Goal: Navigation & Orientation: Find specific page/section

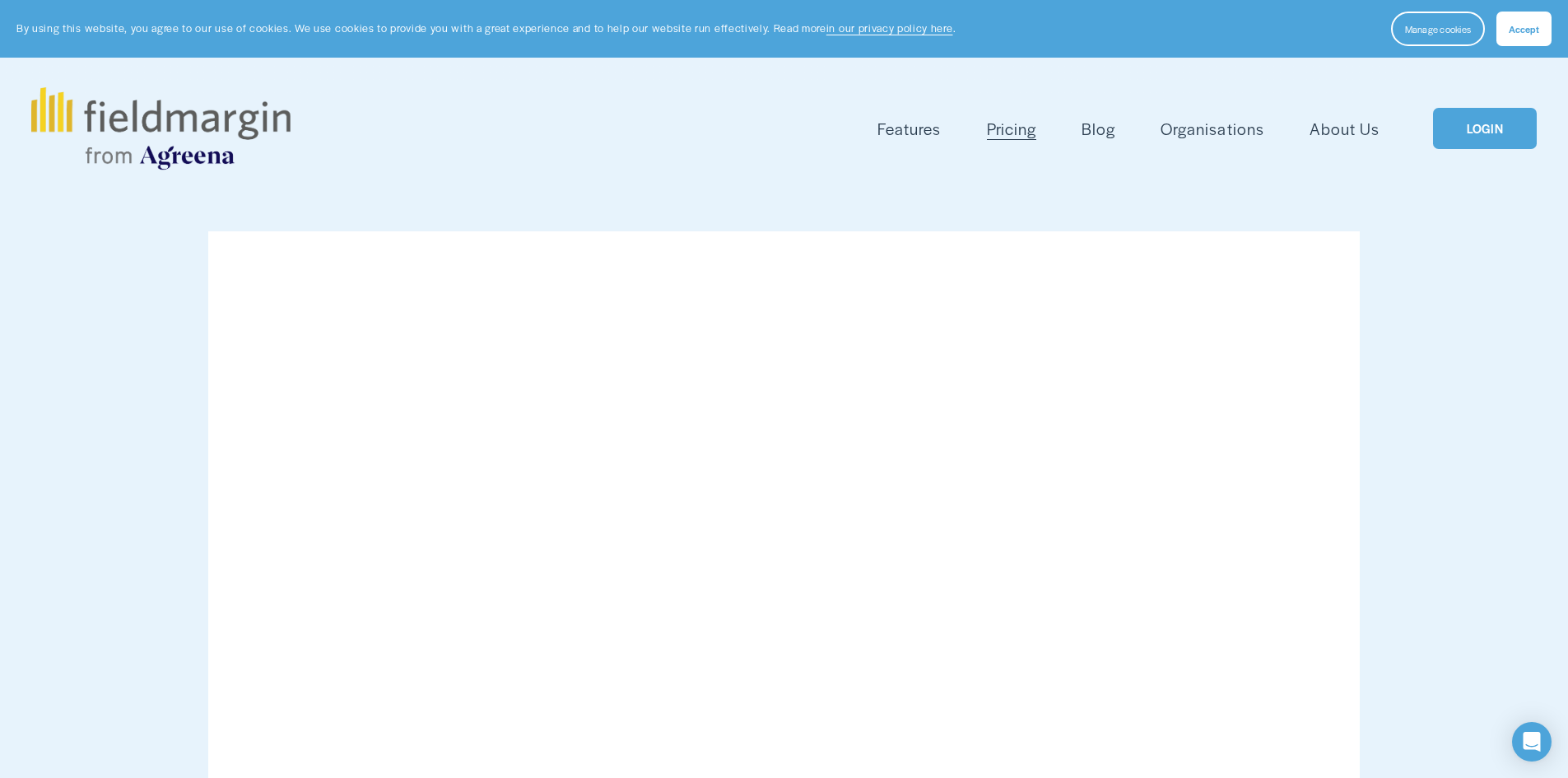
click at [0, 0] on span "Mapping" at bounding box center [0, 0] width 0 height 0
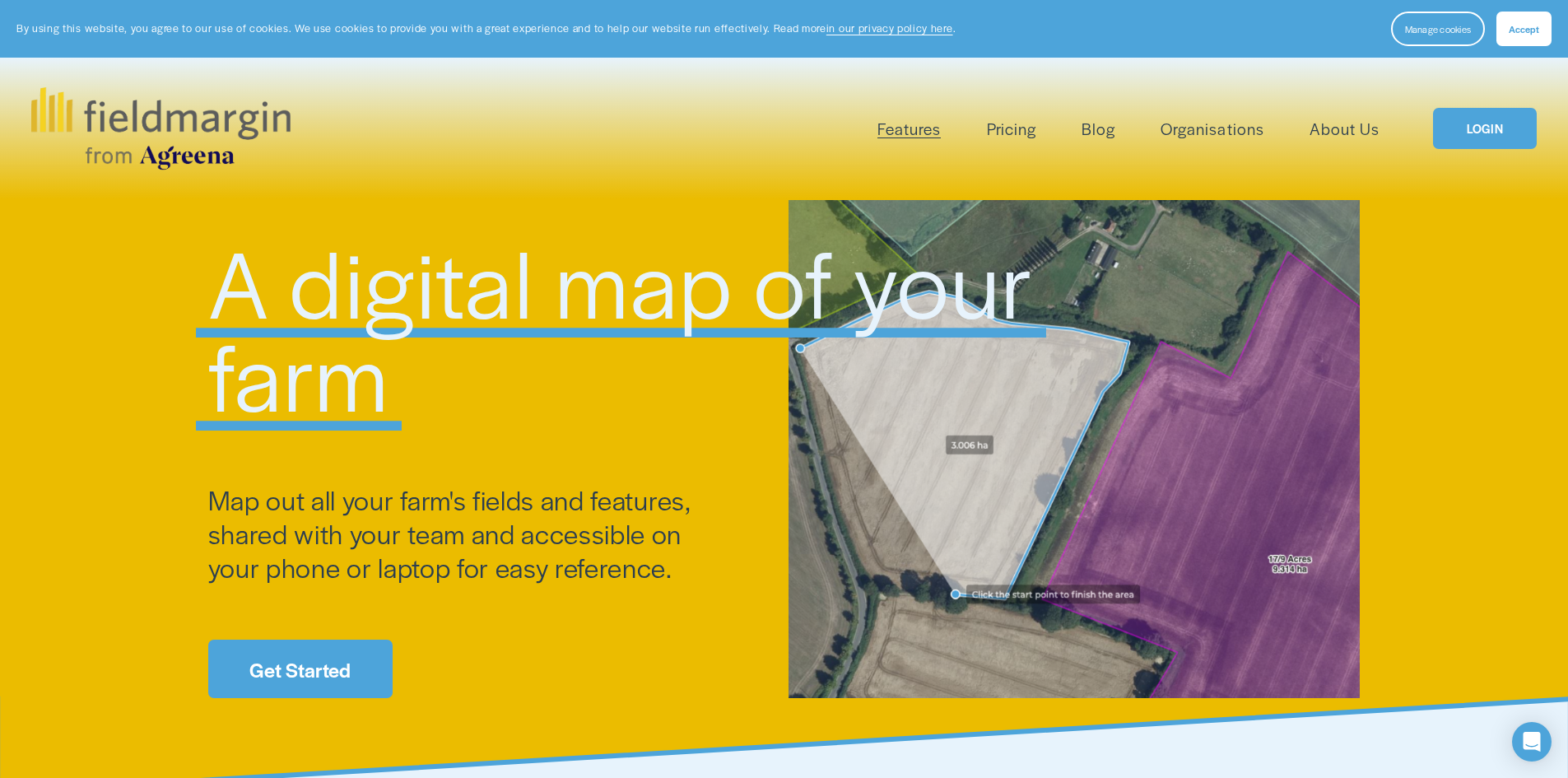
click at [262, 667] on link "Get Started" at bounding box center [300, 669] width 184 height 58
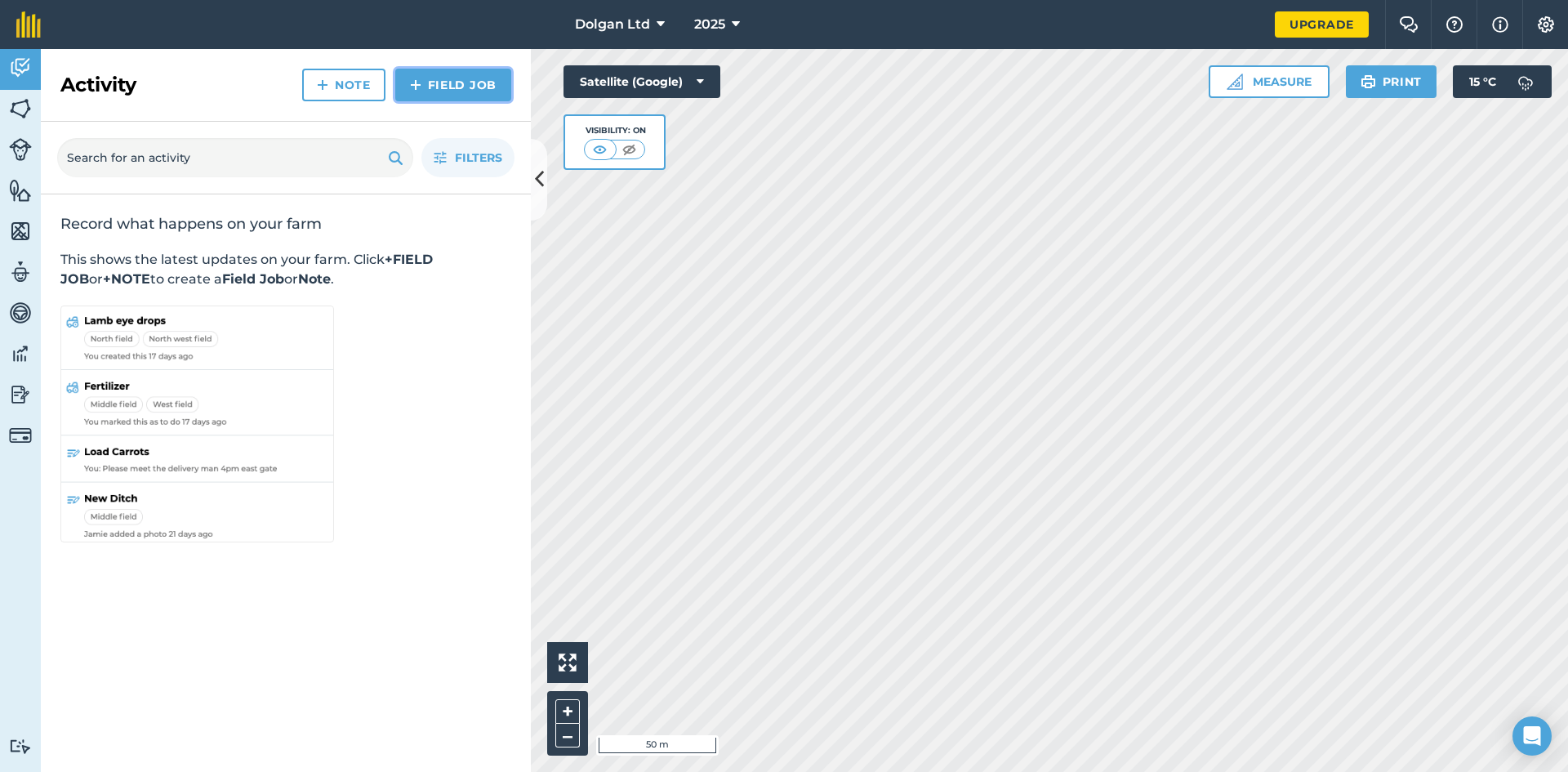
click at [436, 97] on link "Field Job" at bounding box center [453, 85] width 116 height 33
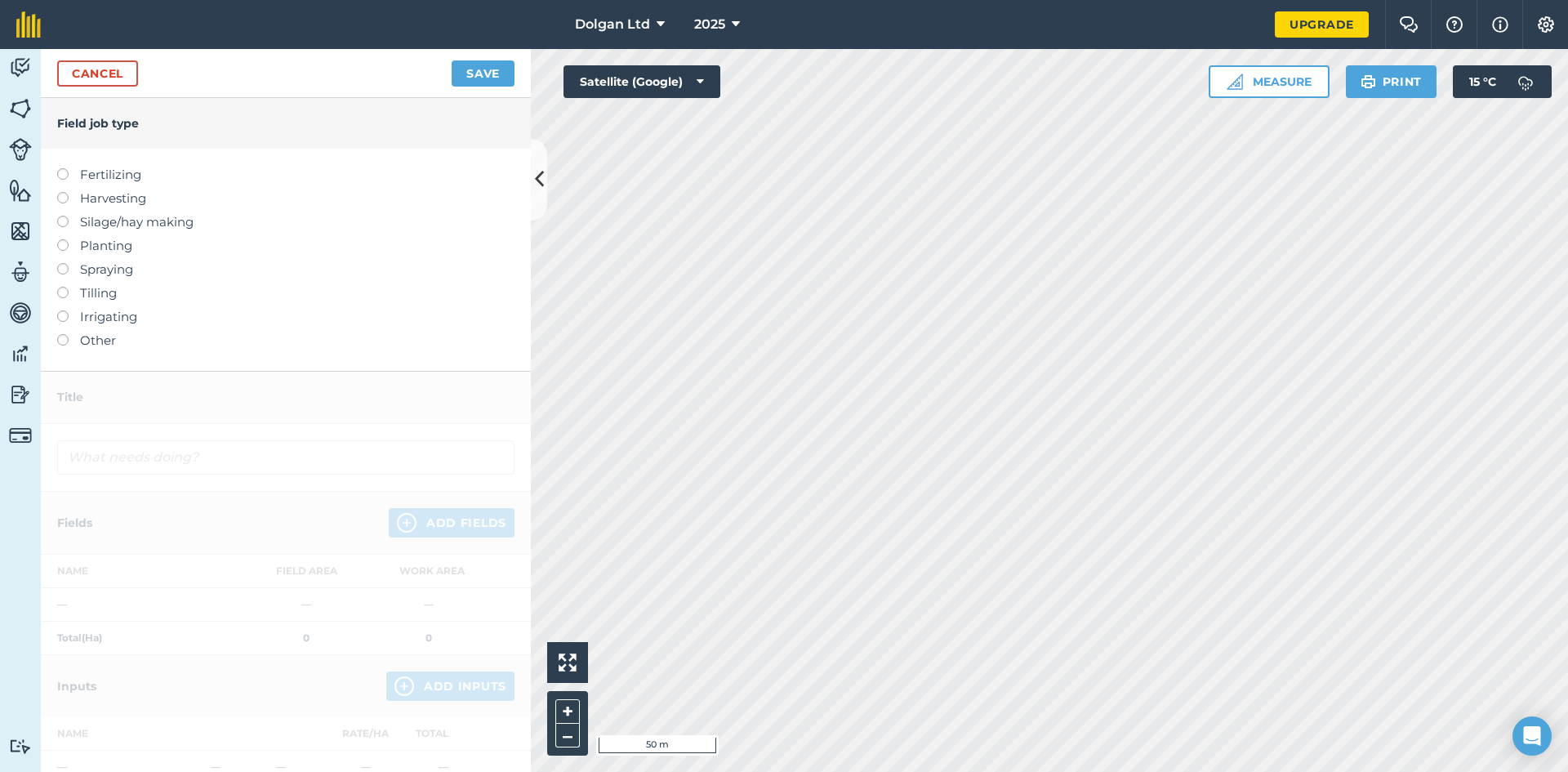
scroll to position [272, 0]
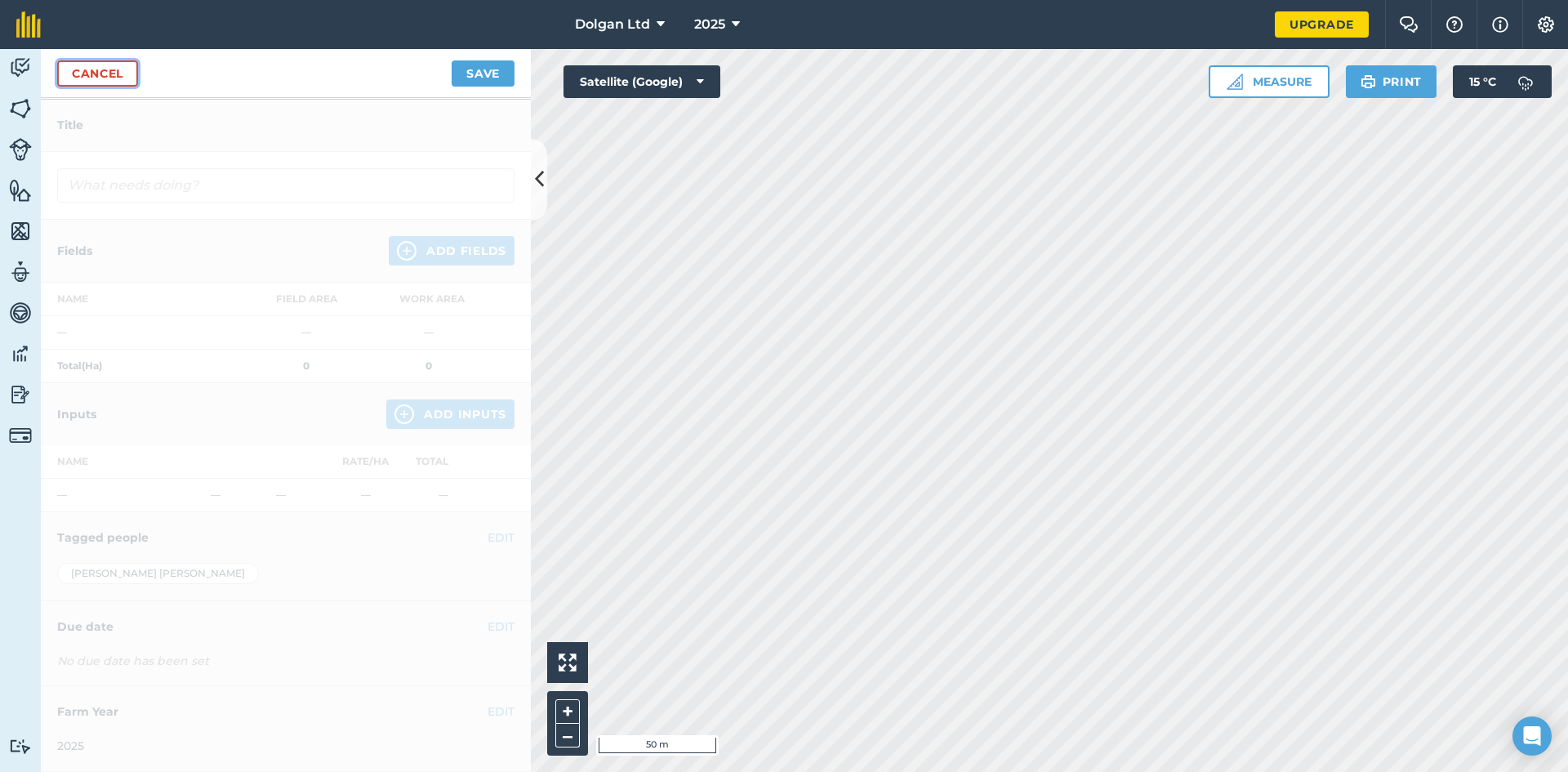
click at [93, 79] on link "Cancel" at bounding box center [98, 74] width 81 height 26
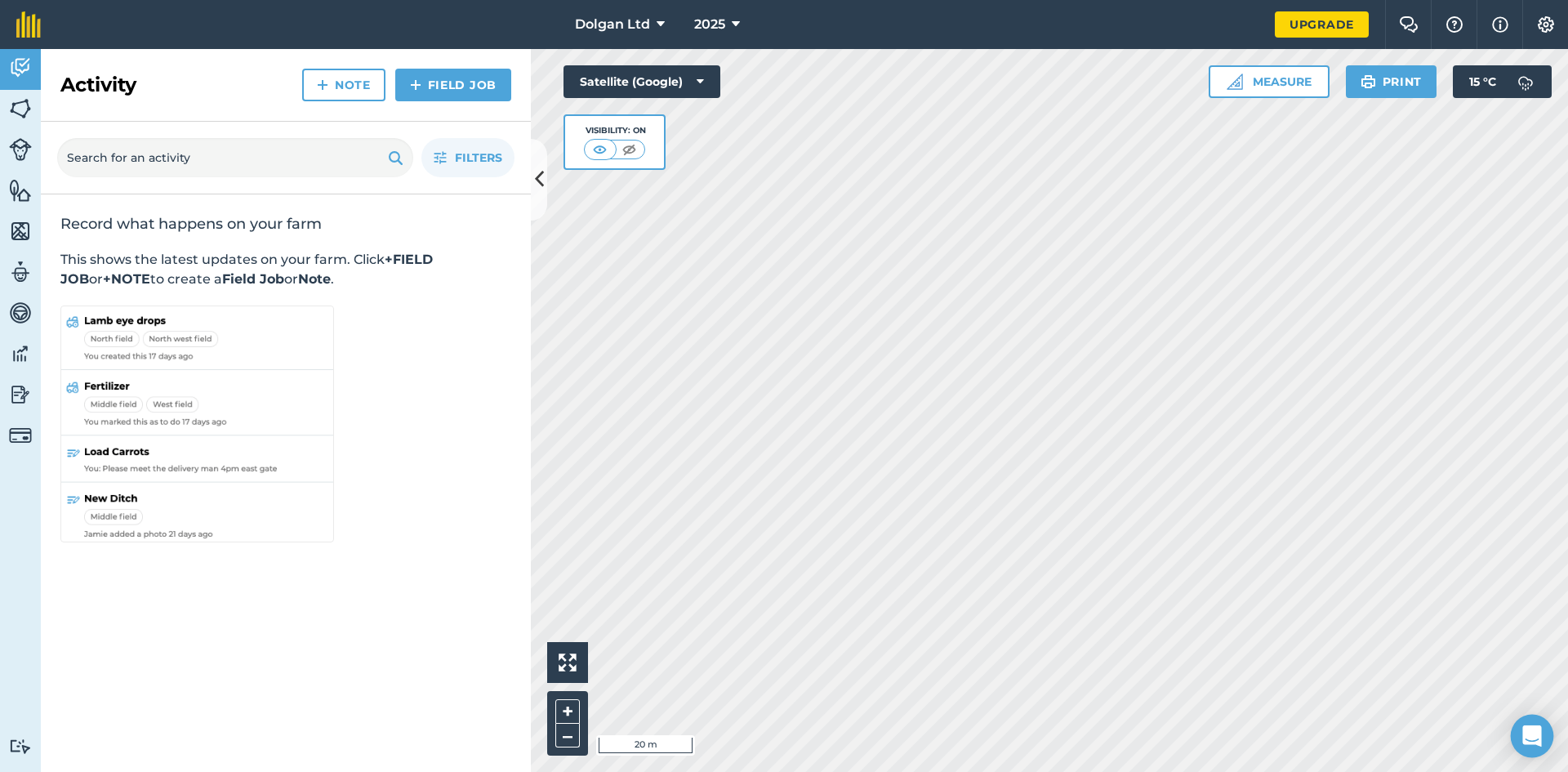
click at [1537, 737] on icon "Open Intercom Messenger" at bounding box center [1532, 736] width 19 height 21
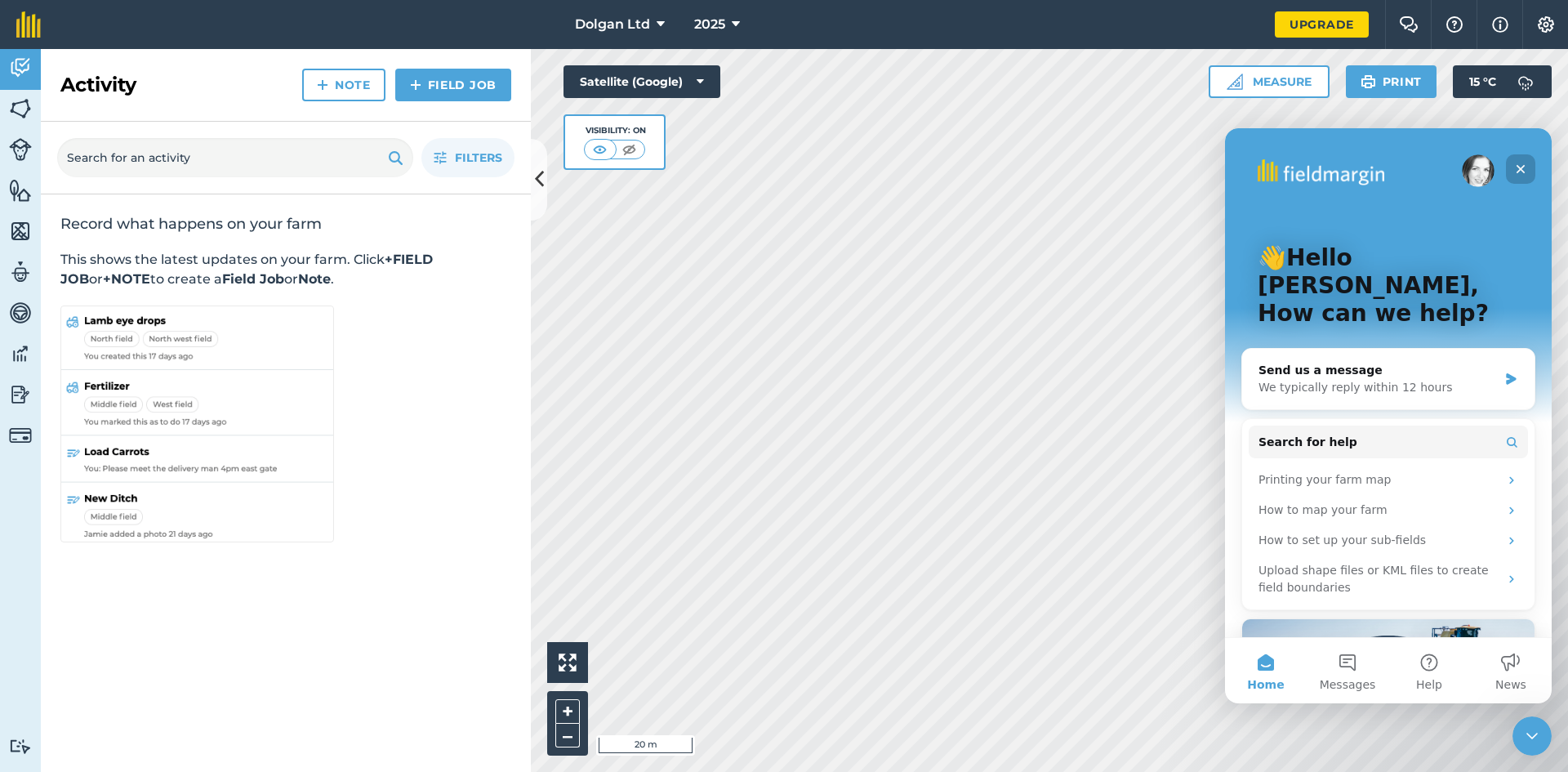
click at [1516, 169] on icon "Close" at bounding box center [1521, 169] width 13 height 13
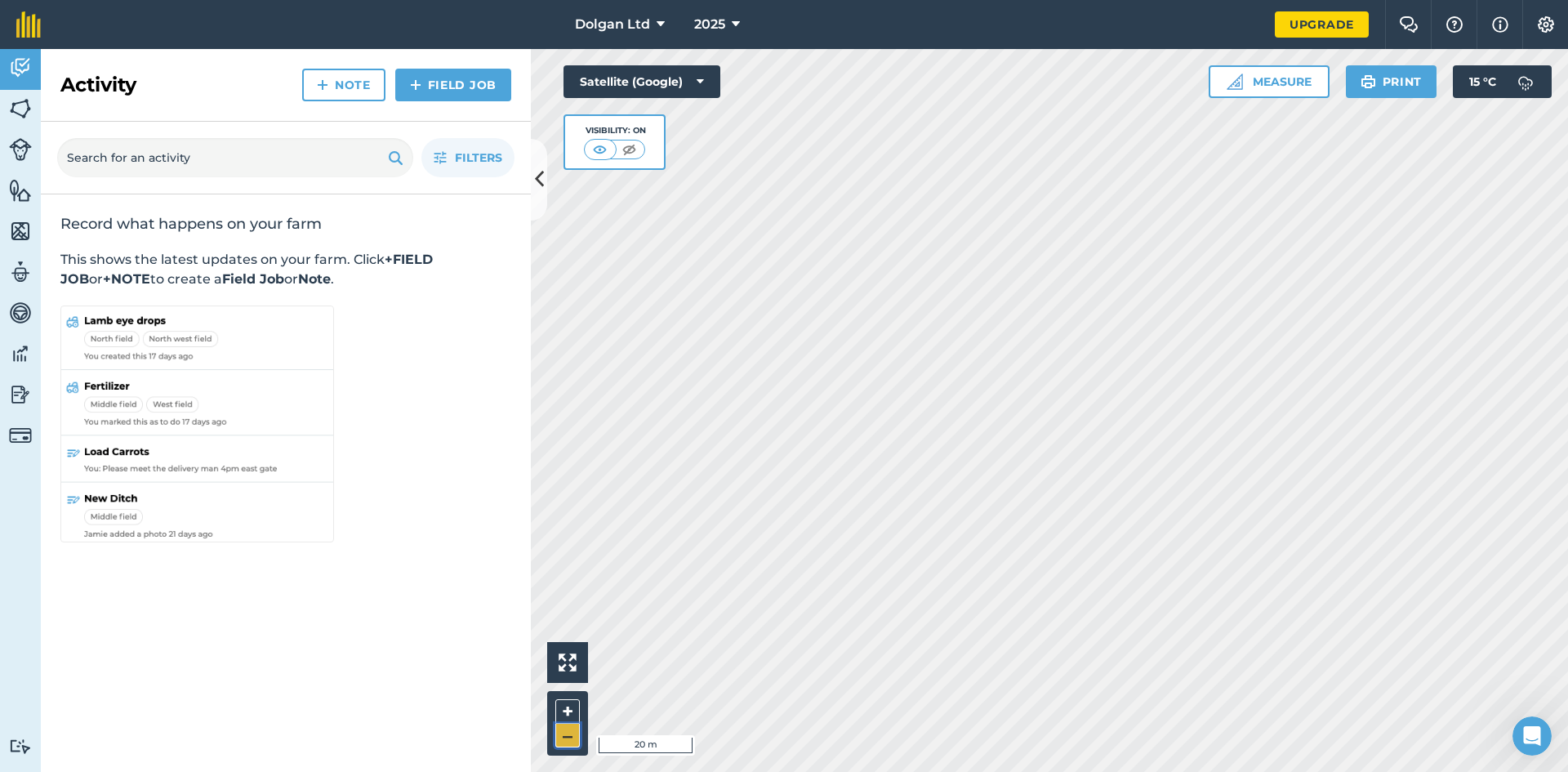
click at [571, 735] on button "–" at bounding box center [568, 735] width 25 height 24
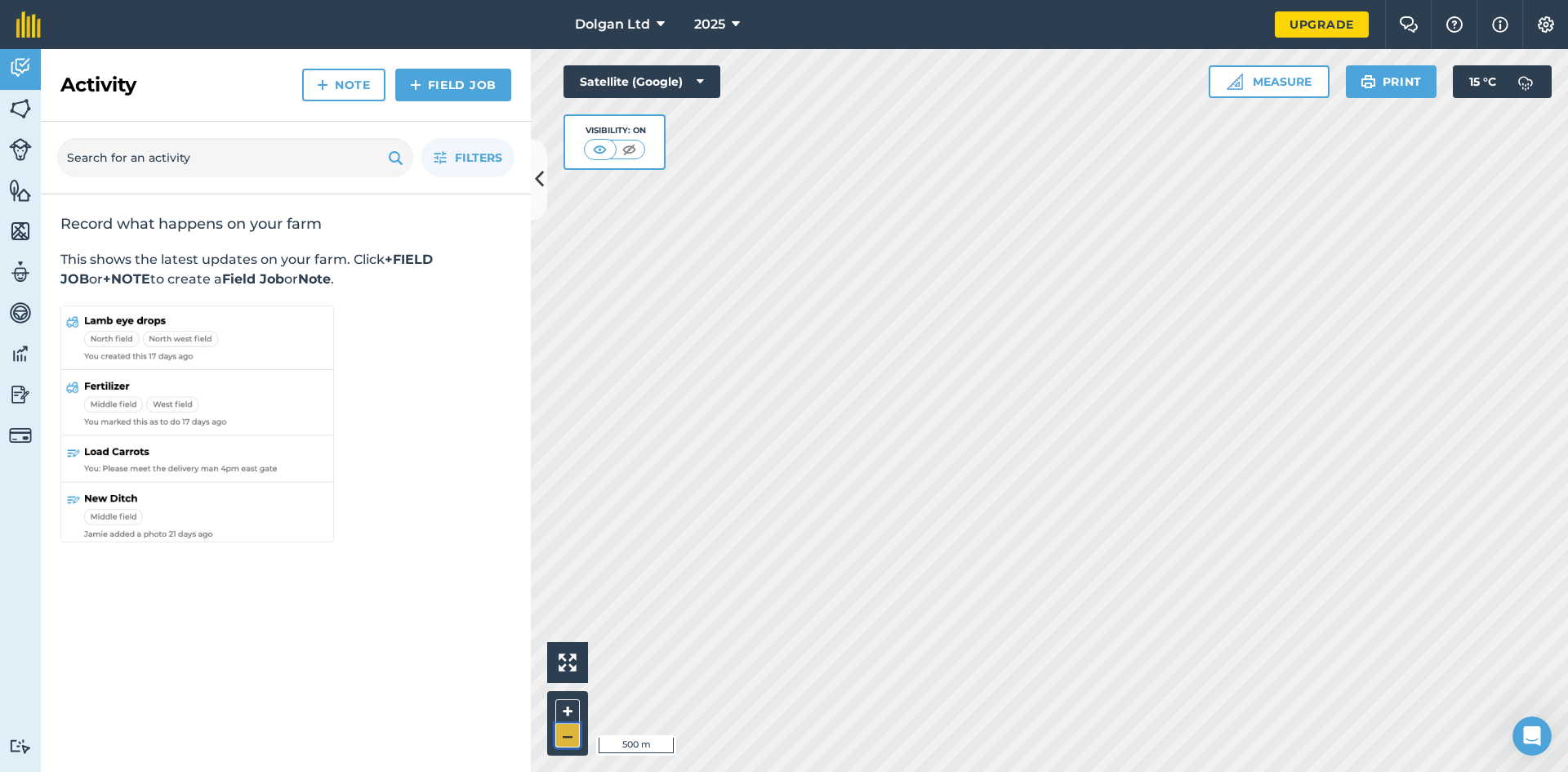
click at [571, 735] on button "–" at bounding box center [568, 735] width 25 height 24
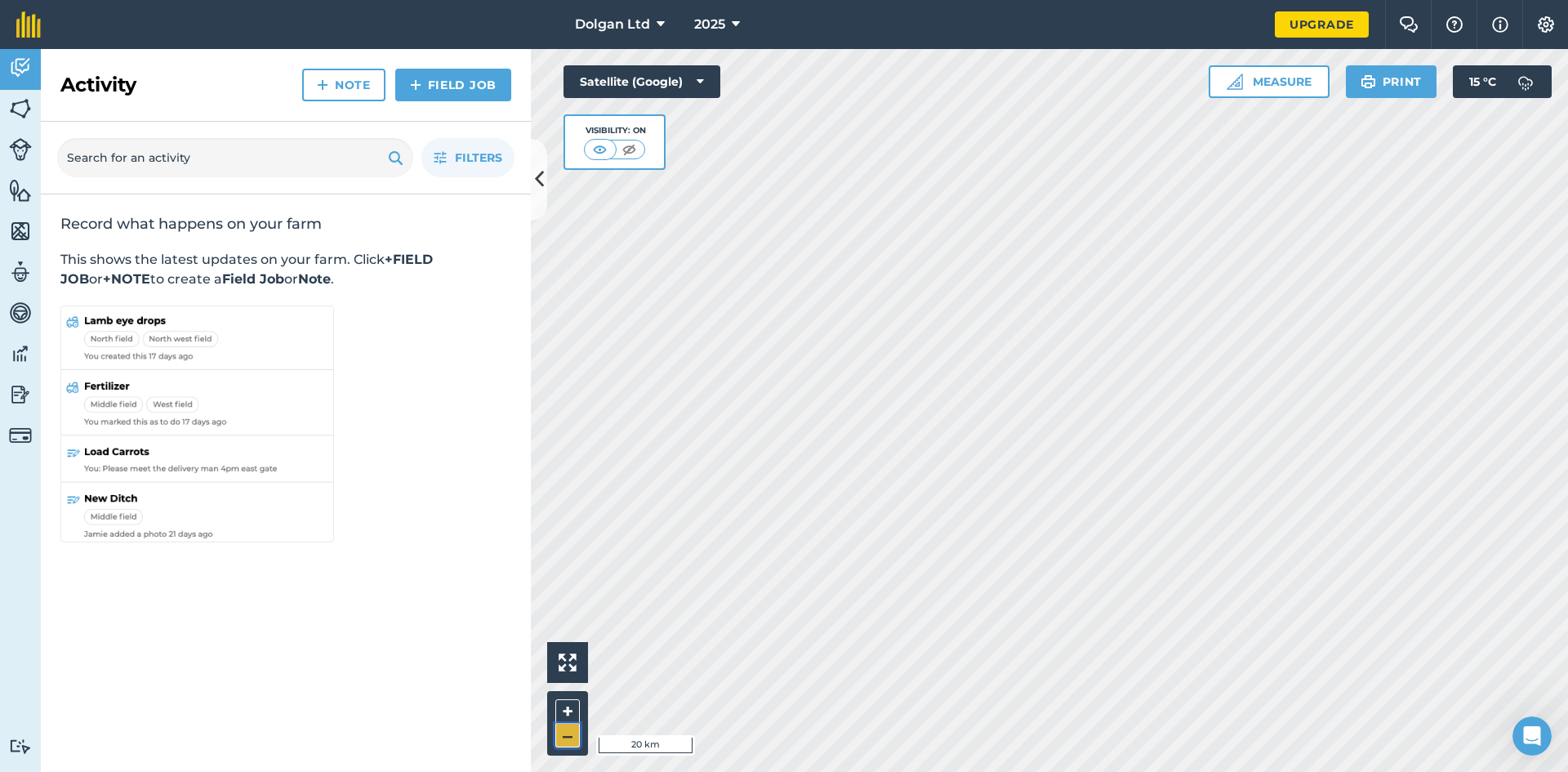
click at [571, 735] on button "–" at bounding box center [568, 735] width 25 height 24
click at [572, 771] on html "Dolgan Ltd 2025 Upgrade Farm Chat Help Info Settings Map printing is not availa…" at bounding box center [784, 386] width 1568 height 772
click at [1243, 31] on div "Dolgan Ltd 2025 Upgrade Farm Chat Help Info Settings Map printing is not availa…" at bounding box center [784, 386] width 1568 height 772
click at [1561, 0] on html "Dolgan Ltd 2025 Upgrade Farm Chat Help Info Settings Map printing is not availa…" at bounding box center [784, 386] width 1568 height 772
click at [566, 737] on button "–" at bounding box center [568, 735] width 25 height 24
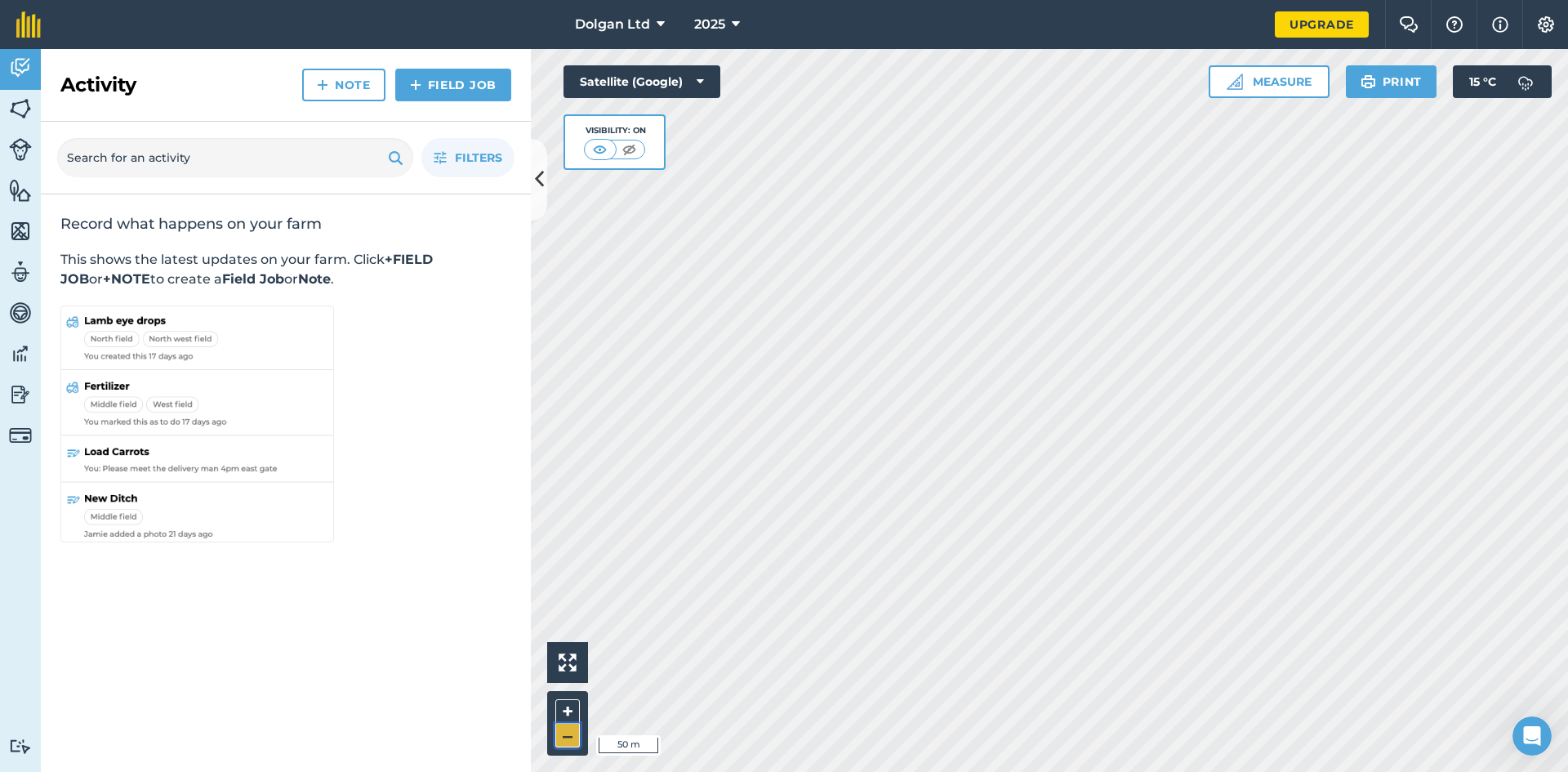
click at [566, 737] on button "–" at bounding box center [568, 735] width 25 height 24
click at [603, 77] on button "Satellite (Google)" at bounding box center [642, 82] width 157 height 33
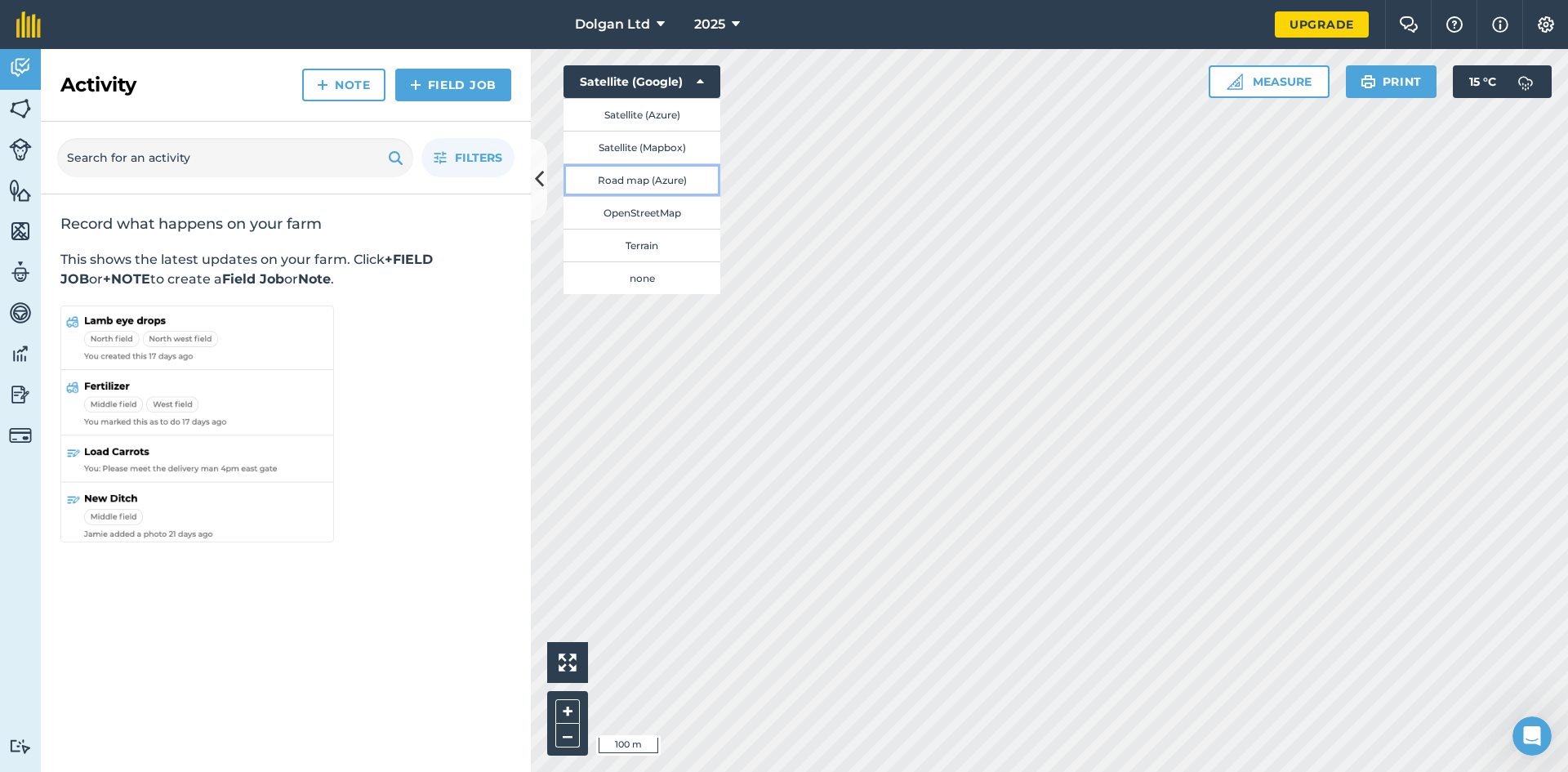
click at [639, 193] on button "Road map (Azure)" at bounding box center [642, 180] width 157 height 33
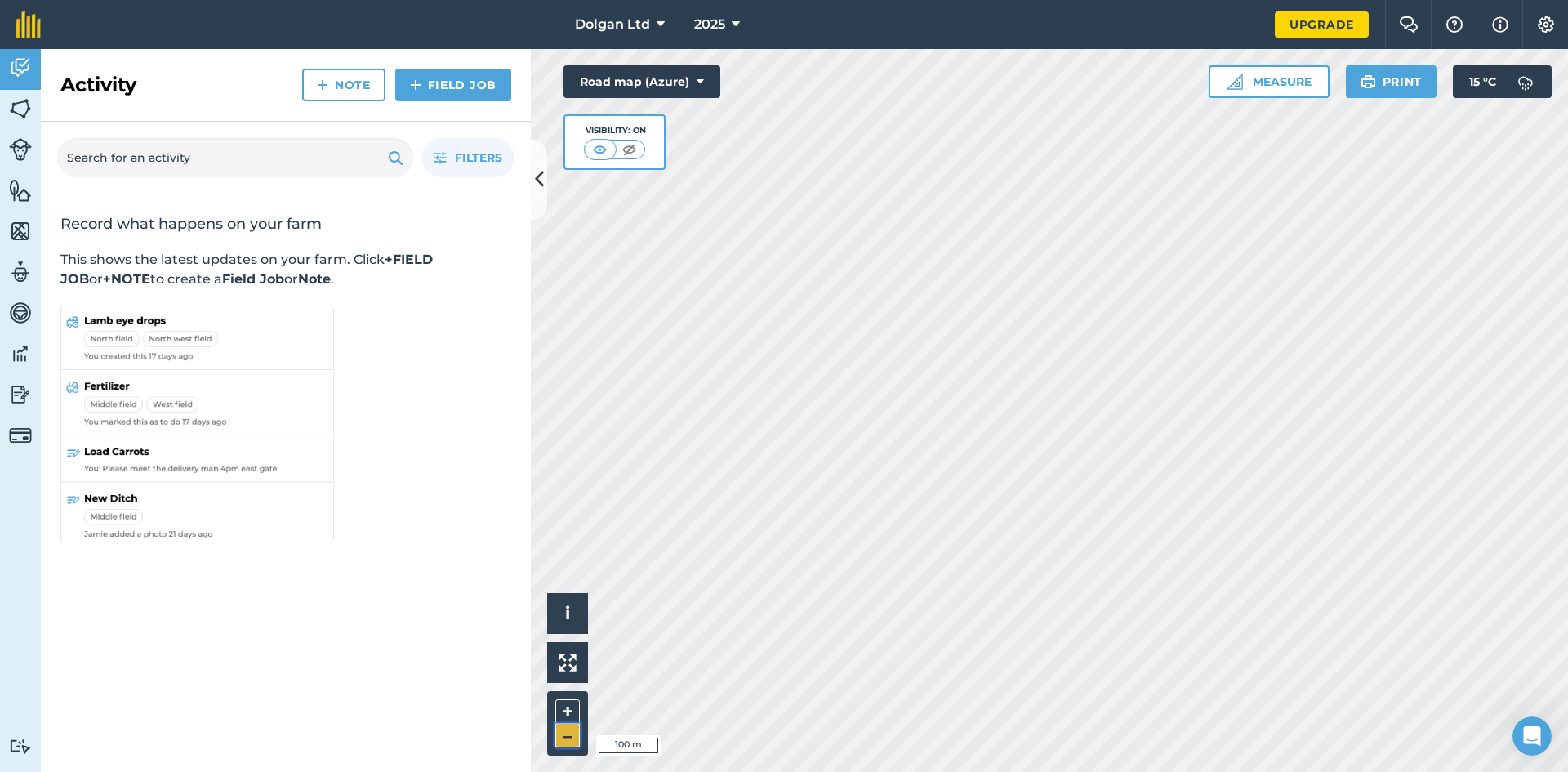
click at [570, 743] on button "–" at bounding box center [568, 735] width 25 height 24
click at [1131, 771] on html "Dolgan Ltd 2025 Upgrade Farm Chat Help Info Settings Map printing is not availa…" at bounding box center [784, 386] width 1568 height 772
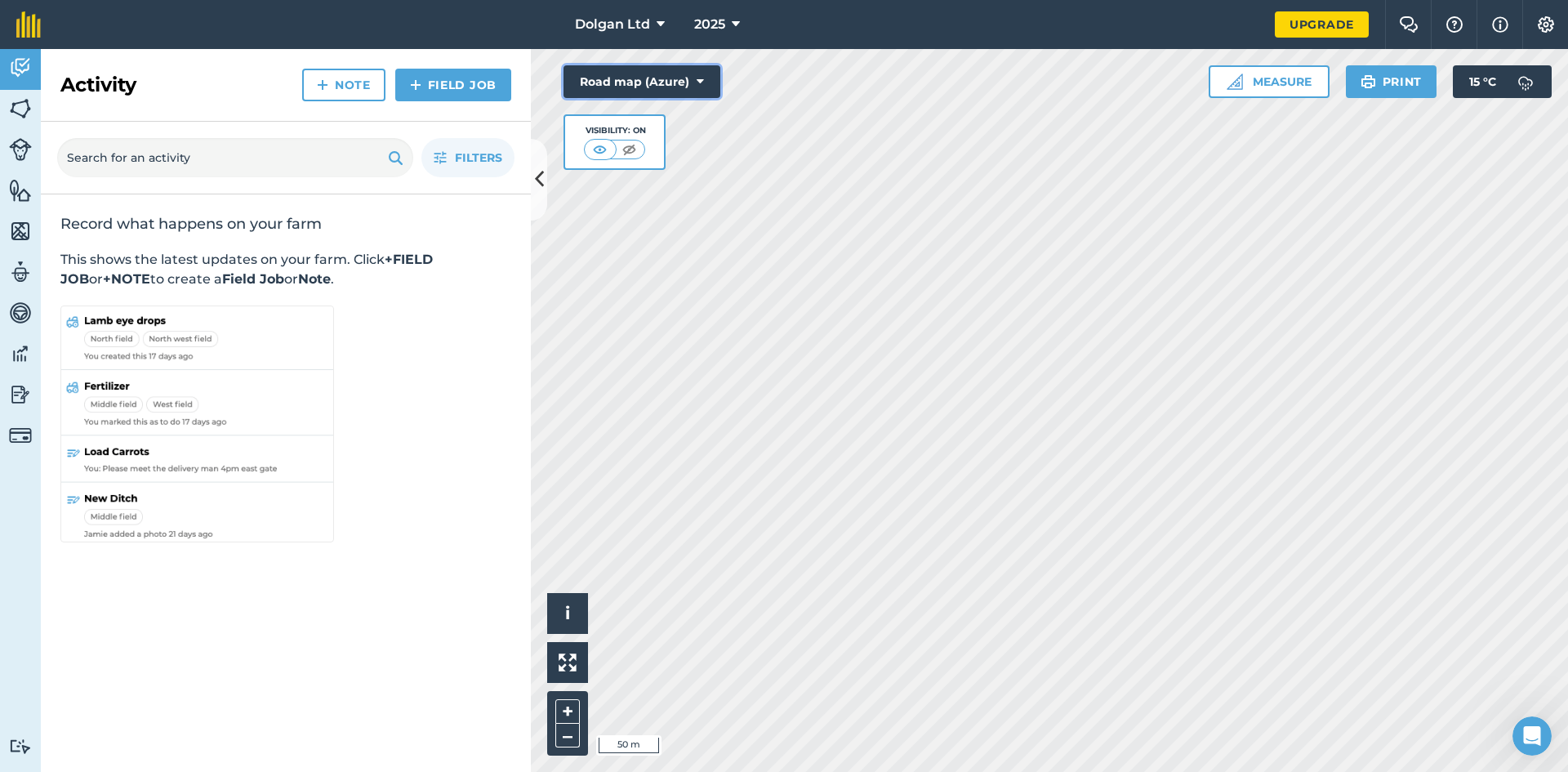
click at [647, 74] on button "Road map (Azure)" at bounding box center [642, 82] width 157 height 33
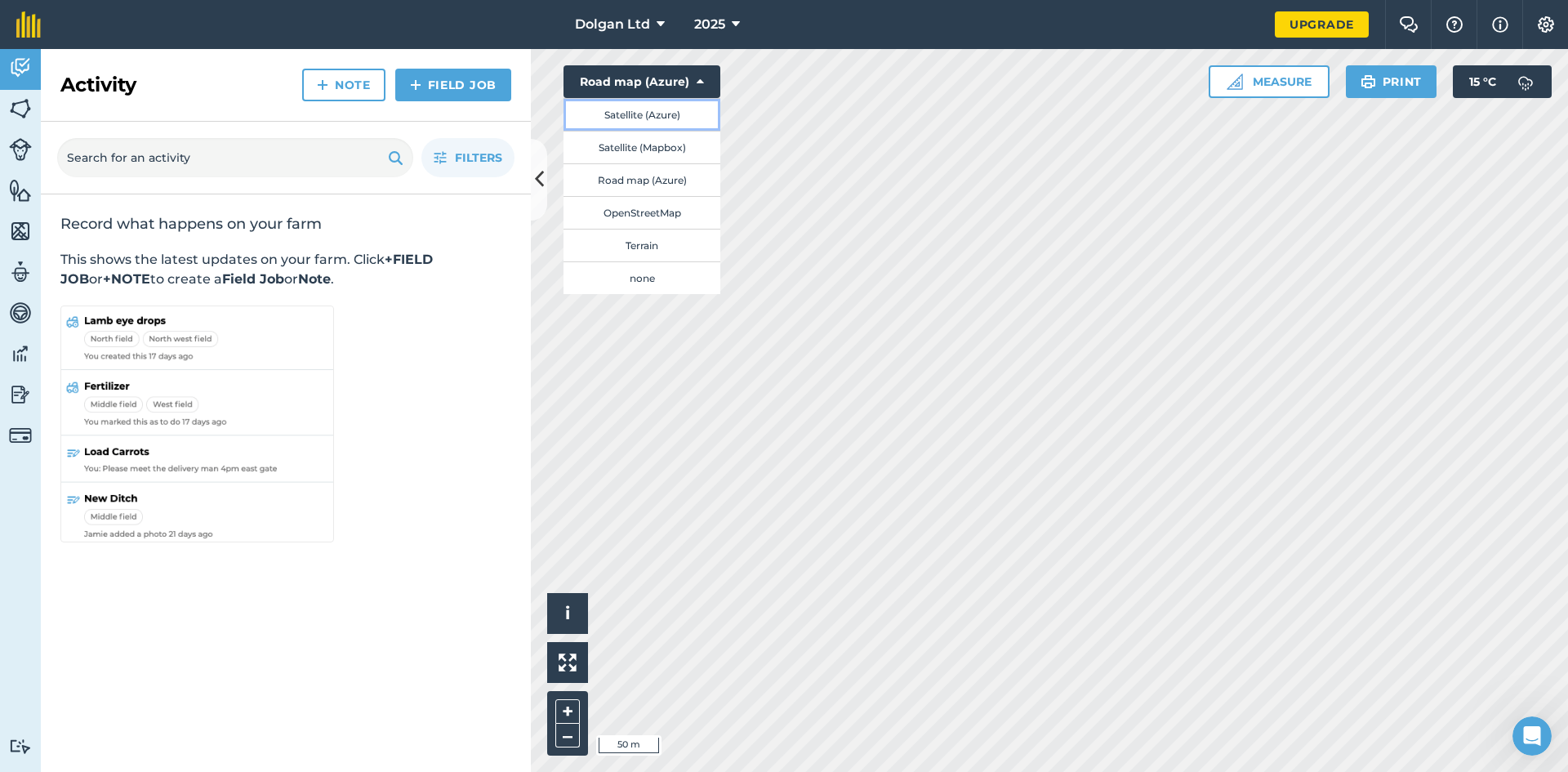
click at [633, 115] on button "Satellite (Azure)" at bounding box center [642, 115] width 157 height 33
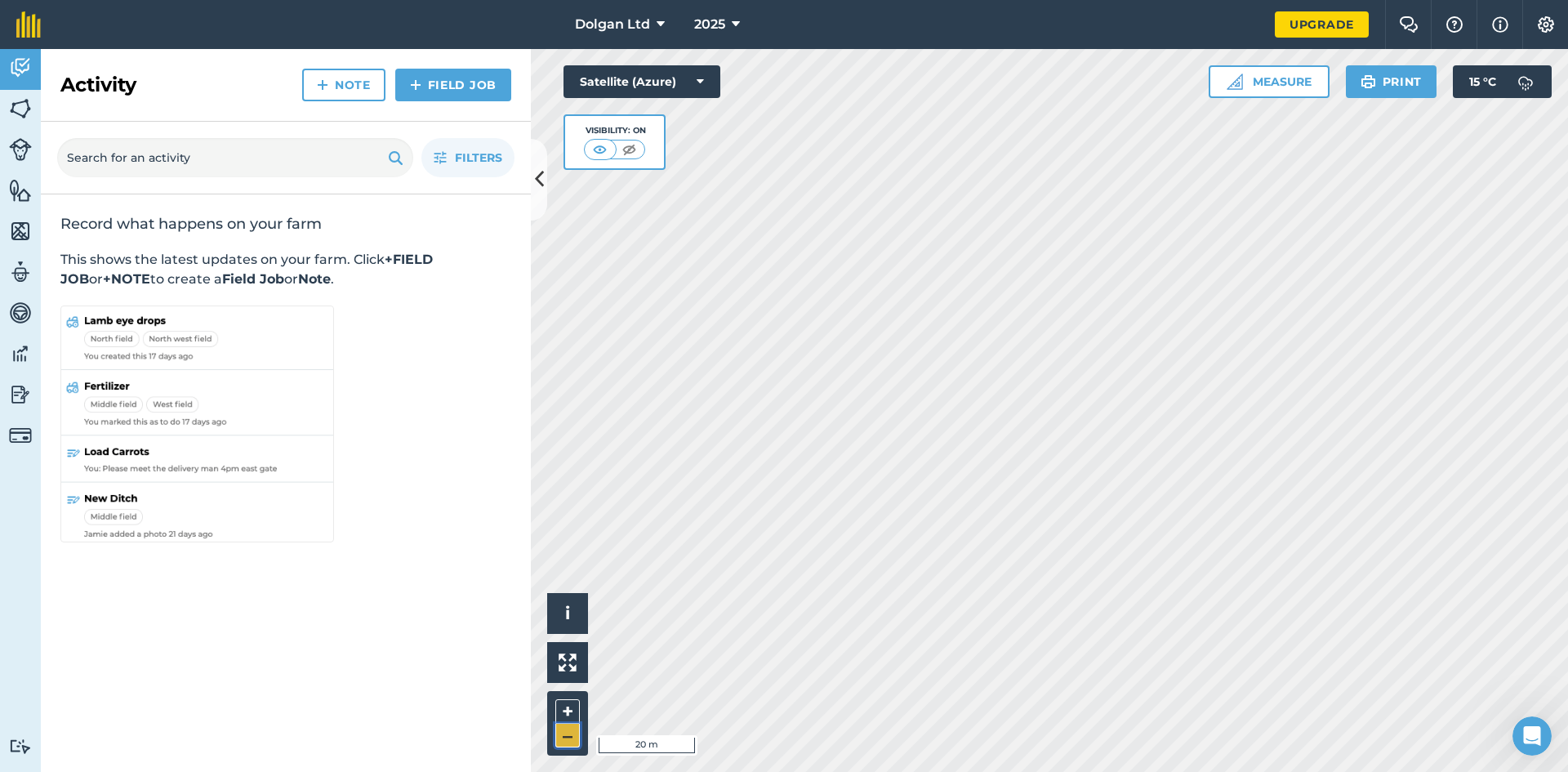
click at [565, 737] on button "–" at bounding box center [568, 735] width 25 height 24
click at [1213, 0] on html "Dolgan Ltd 2025 Upgrade Farm Chat Help Info Settings Map printing is not availa…" at bounding box center [784, 386] width 1568 height 772
click at [565, 735] on button "–" at bounding box center [568, 735] width 25 height 24
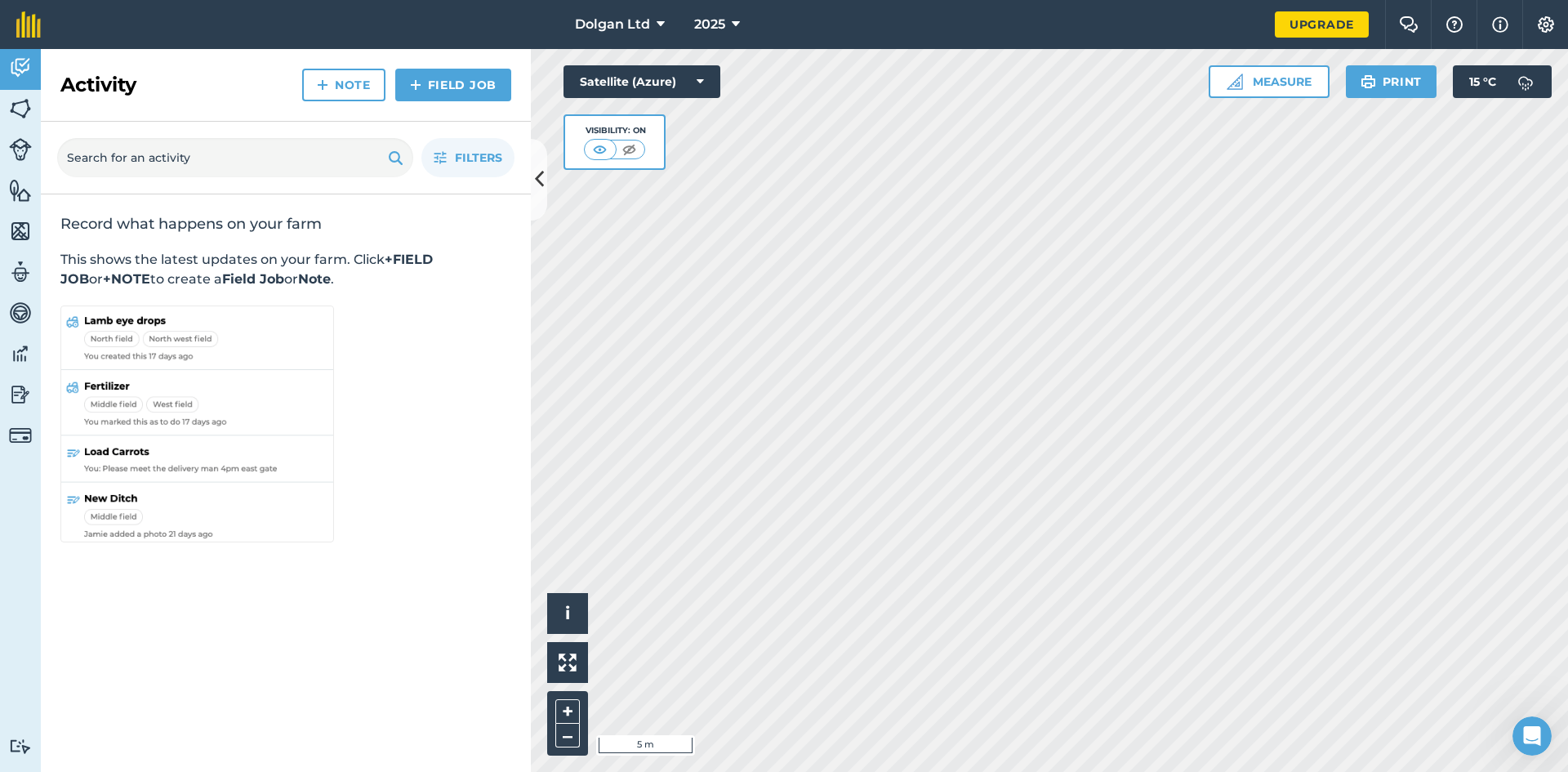
click at [613, 98] on div "Satellite (Azure) Visibility: On" at bounding box center [642, 117] width 157 height 104
click at [605, 81] on button "Satellite (Azure)" at bounding box center [642, 82] width 157 height 33
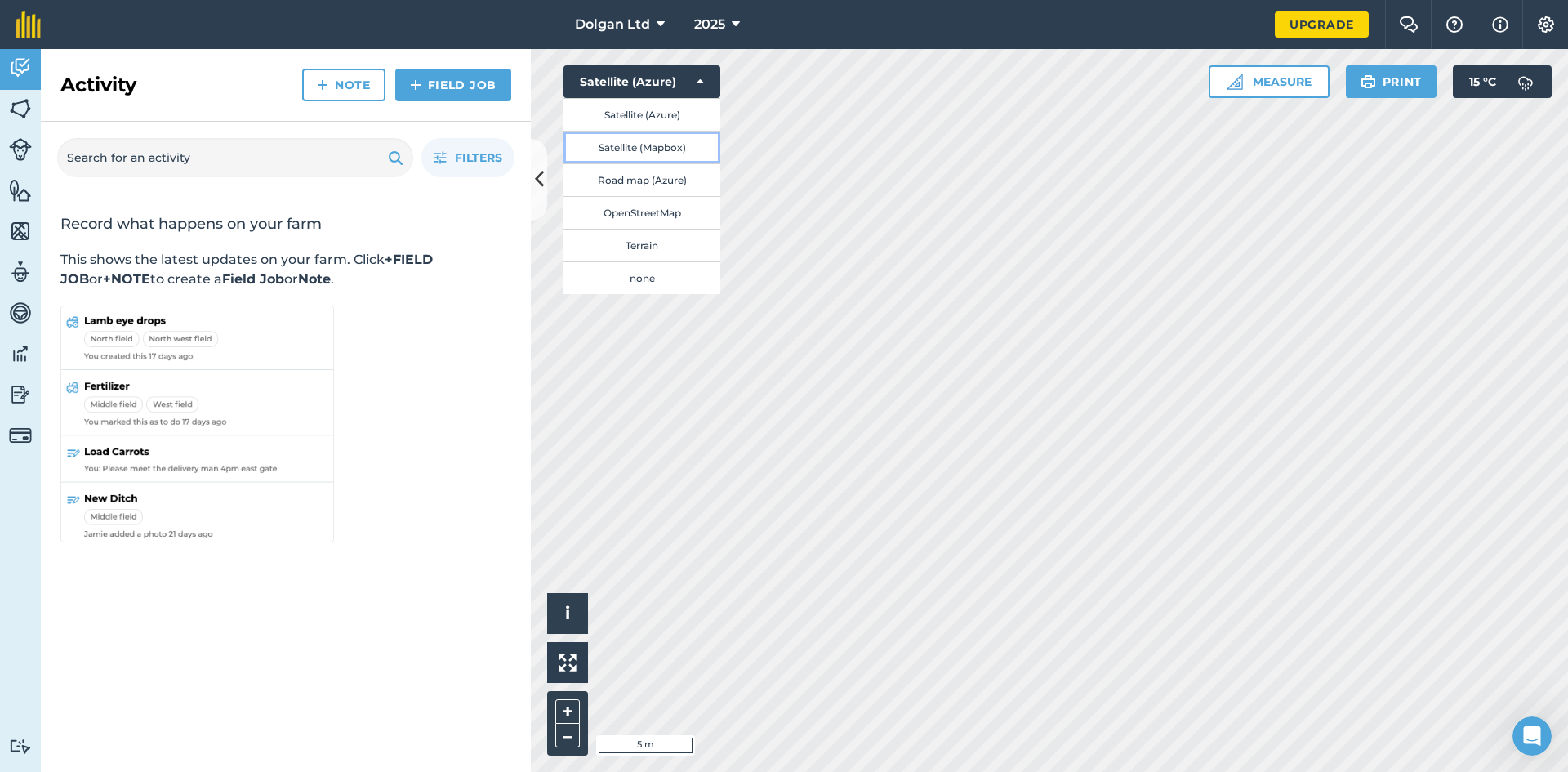
click at [615, 149] on button "Satellite (Mapbox)" at bounding box center [642, 147] width 157 height 33
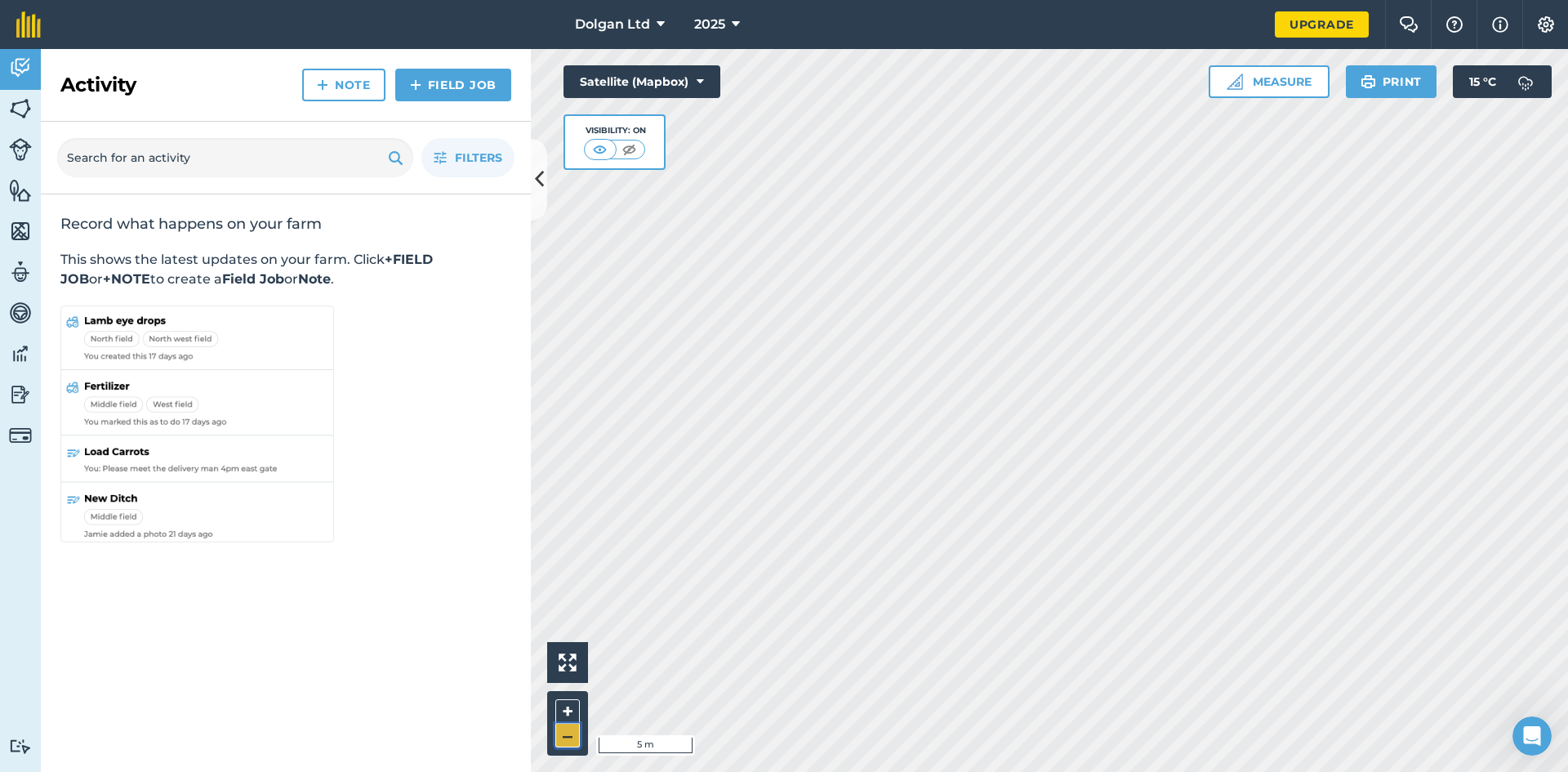
click at [573, 740] on button "–" at bounding box center [568, 735] width 25 height 24
click at [627, 149] on img at bounding box center [629, 150] width 21 height 17
click at [603, 150] on img at bounding box center [600, 150] width 21 height 17
click at [653, 82] on button "Satellite (Mapbox)" at bounding box center [642, 82] width 157 height 33
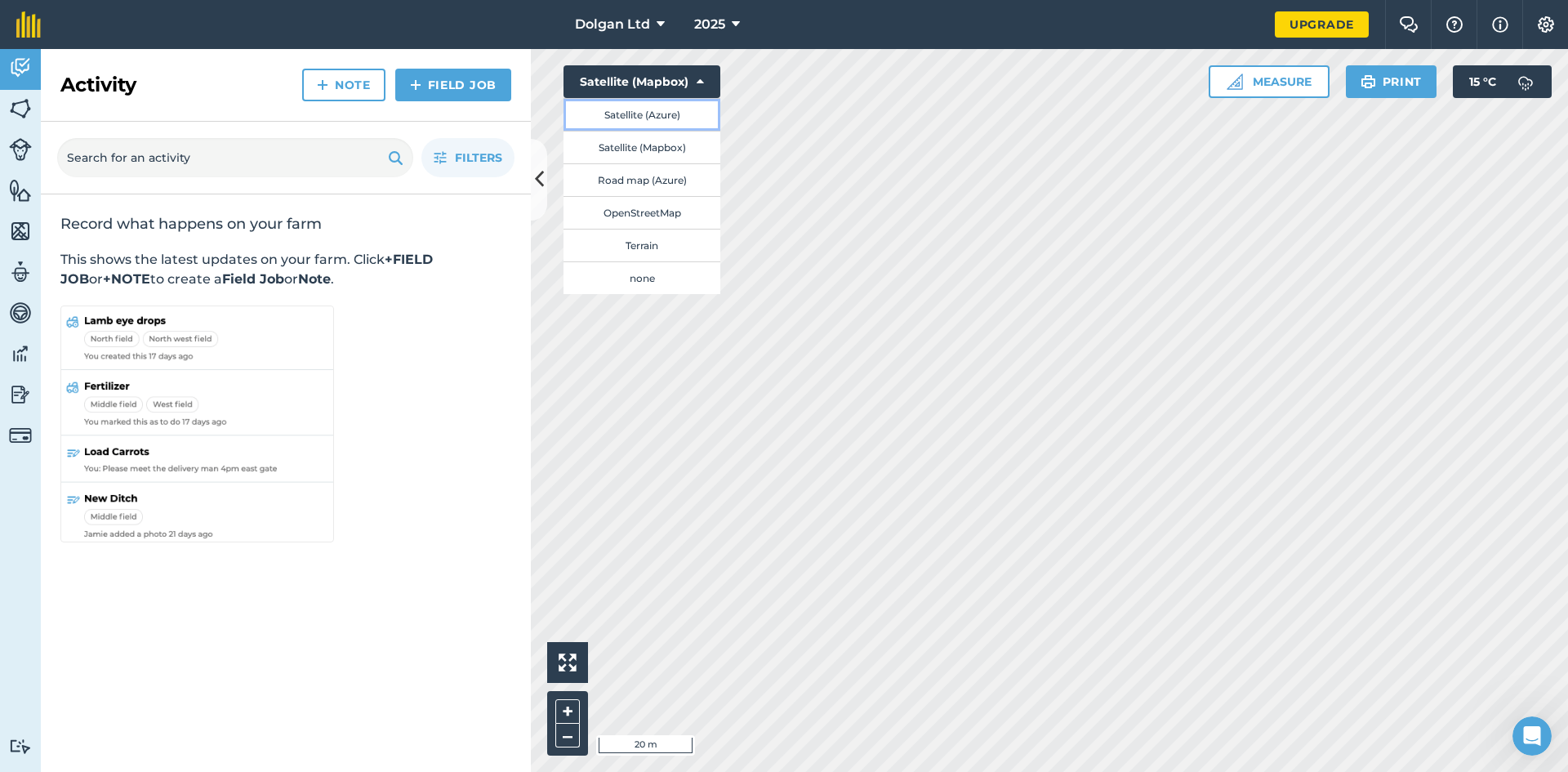
click at [629, 122] on button "Satellite (Azure)" at bounding box center [642, 115] width 157 height 33
